Goal: Transaction & Acquisition: Purchase product/service

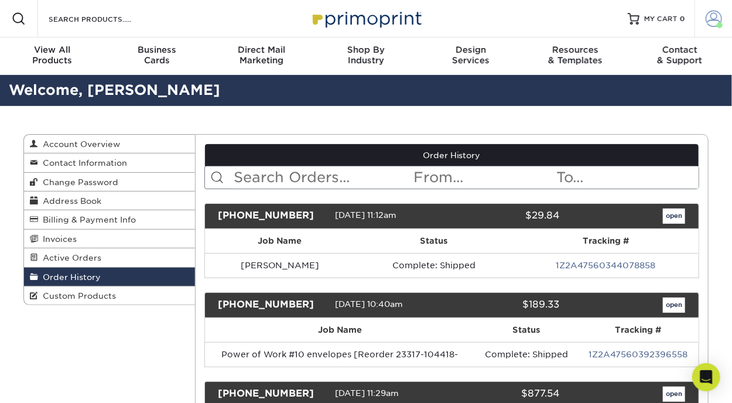
click at [713, 19] on span at bounding box center [714, 19] width 16 height 16
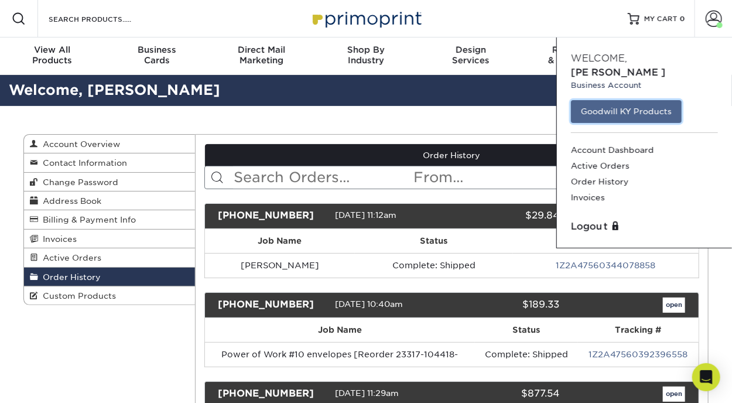
click at [601, 100] on link "Goodwill KY Products" at bounding box center [626, 111] width 111 height 22
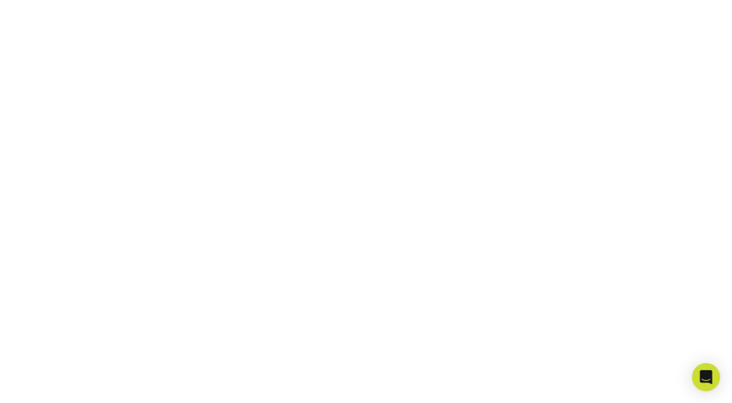
scroll to position [333, 0]
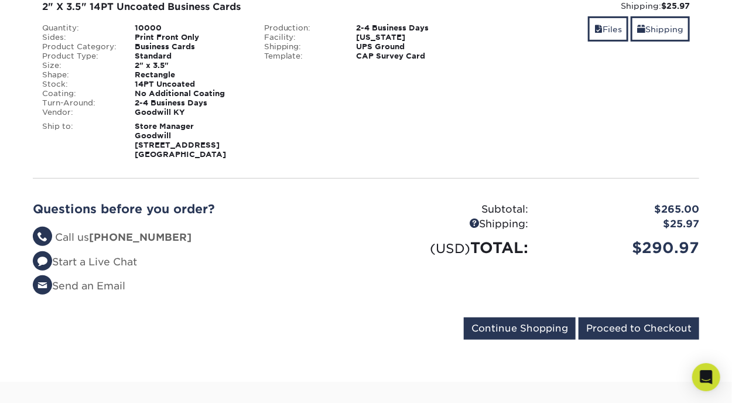
scroll to position [230, 0]
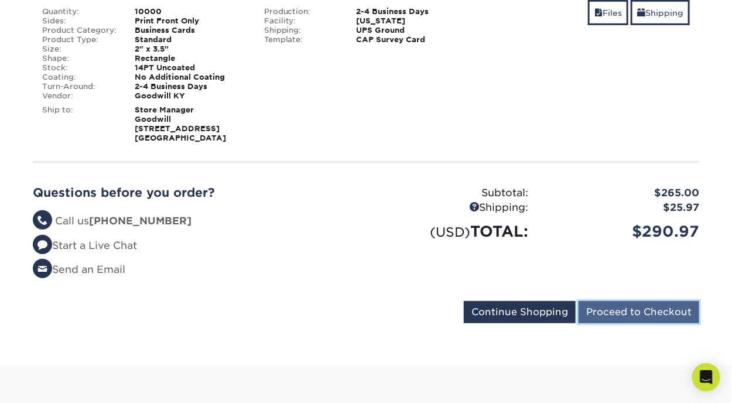
click at [628, 305] on input "Proceed to Checkout" at bounding box center [639, 312] width 121 height 22
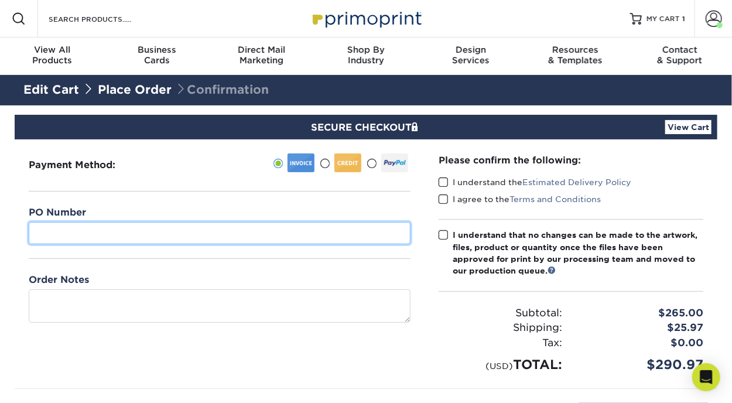
paste input "5220 RST041 LEX016"
type input "5220 RST041 LEX016"
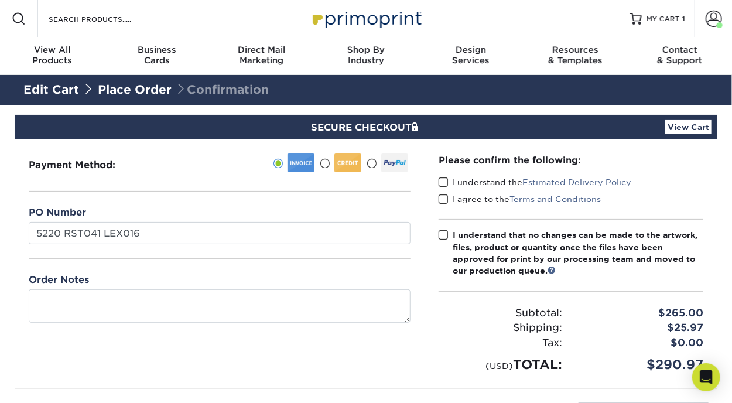
click at [441, 175] on div "Please confirm the following: I understand the Estimated Delivery Policy I agre…" at bounding box center [571, 264] width 265 height 221
click at [444, 184] on span at bounding box center [444, 182] width 10 height 11
click at [0, 0] on input "I understand the Estimated Delivery Policy" at bounding box center [0, 0] width 0 height 0
click at [443, 196] on span at bounding box center [444, 199] width 10 height 11
click at [0, 0] on input "I agree to the Terms and Conditions" at bounding box center [0, 0] width 0 height 0
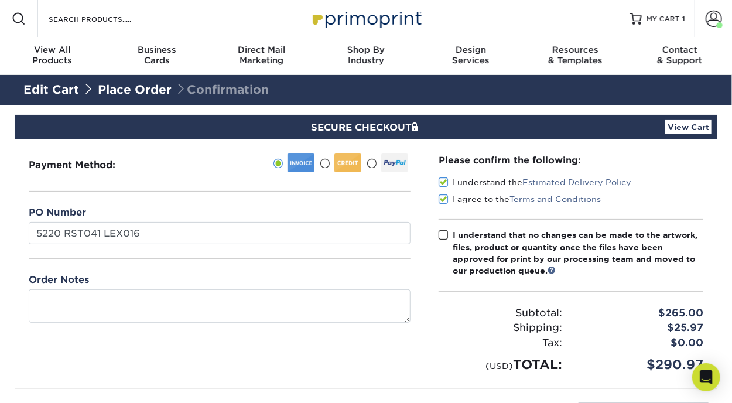
click at [446, 230] on span at bounding box center [444, 235] width 10 height 11
click at [0, 0] on input "I understand that no changes can be made to the artwork, files, product or quan…" at bounding box center [0, 0] width 0 height 0
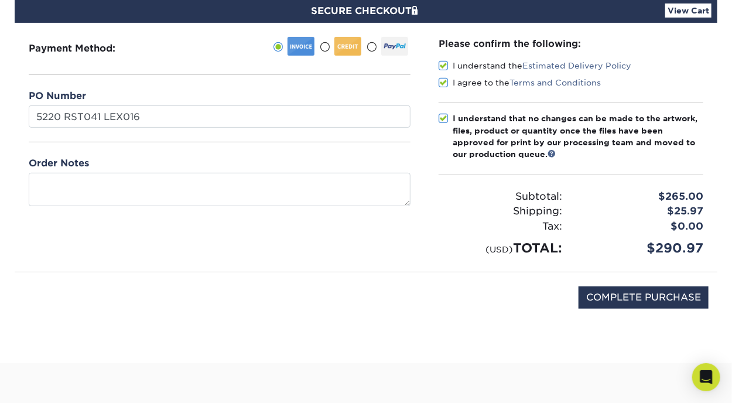
scroll to position [117, 0]
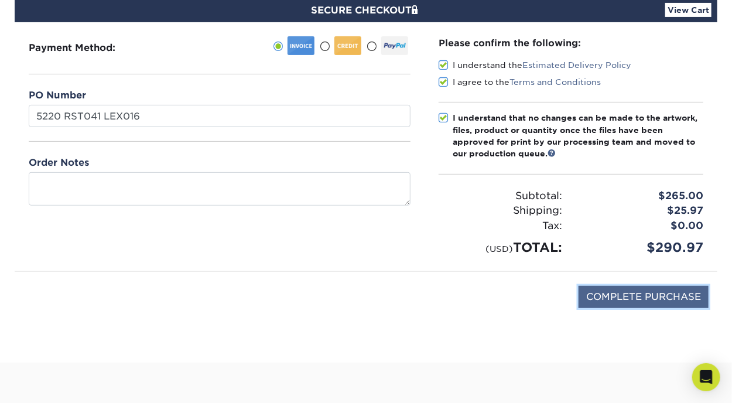
click at [642, 295] on input "COMPLETE PURCHASE" at bounding box center [644, 297] width 130 height 22
type input "PROCESSING, PLEASE WAIT..."
